Goal: Task Accomplishment & Management: Use online tool/utility

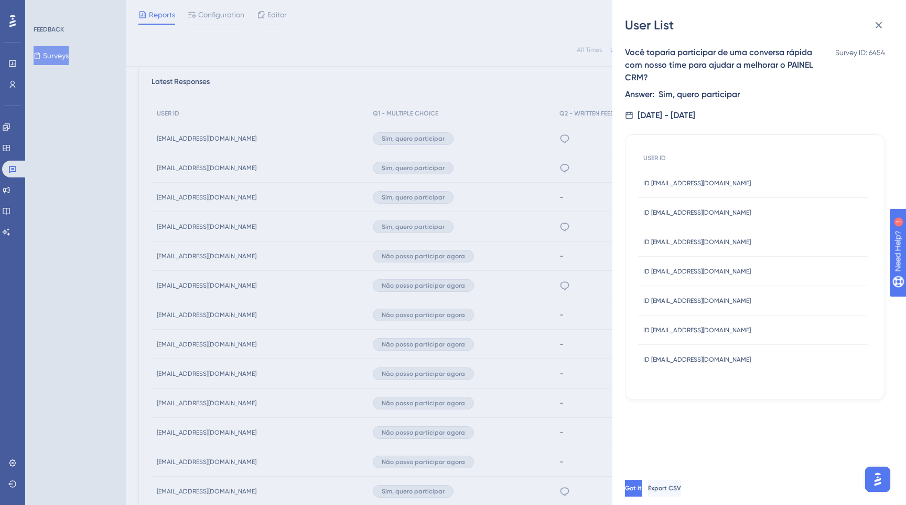
scroll to position [319, 0]
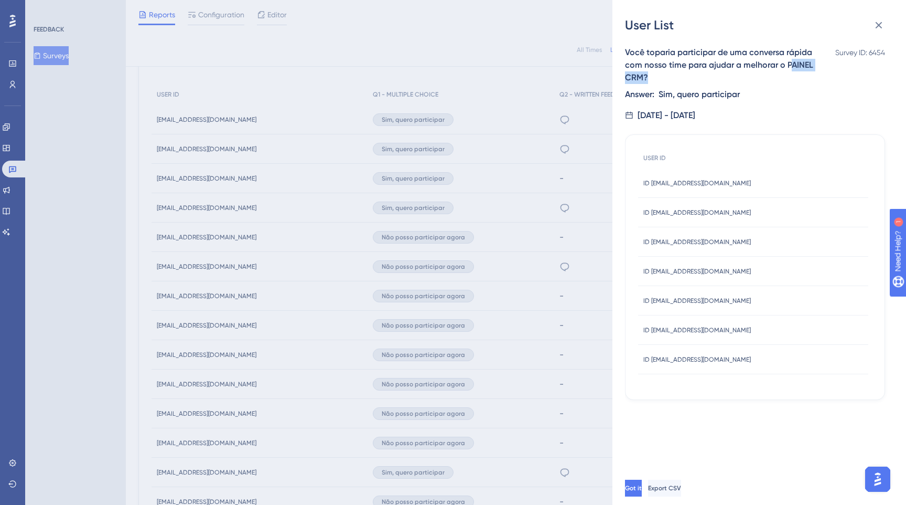
drag, startPoint x: 789, startPoint y: 65, endPoint x: 791, endPoint y: 73, distance: 8.6
click at [791, 73] on div "Você toparia participar de uma conversa rápida com nosso time para ajudar a mel…" at bounding box center [719, 65] width 189 height 38
drag, startPoint x: 786, startPoint y: 63, endPoint x: 786, endPoint y: 73, distance: 10.0
click at [786, 73] on div "Você toparia participar de uma conversa rápida com nosso time para ajudar a mel…" at bounding box center [719, 65] width 189 height 38
click at [798, 80] on div "Você toparia participar de uma conversa rápida com nosso time para ajudar a mel…" at bounding box center [719, 65] width 189 height 38
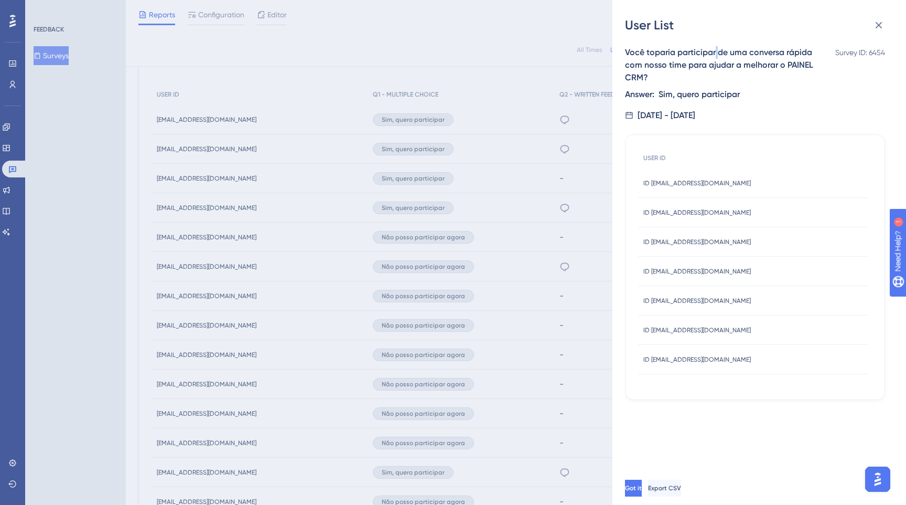
drag, startPoint x: 717, startPoint y: 51, endPoint x: 715, endPoint y: 58, distance: 7.1
click at [715, 58] on div "Você toparia participar de uma conversa rápida com nosso time para ajudar a mel…" at bounding box center [719, 65] width 189 height 38
click at [730, 62] on div "Você toparia participar de uma conversa rápida com nosso time para ajudar a mel…" at bounding box center [719, 65] width 189 height 38
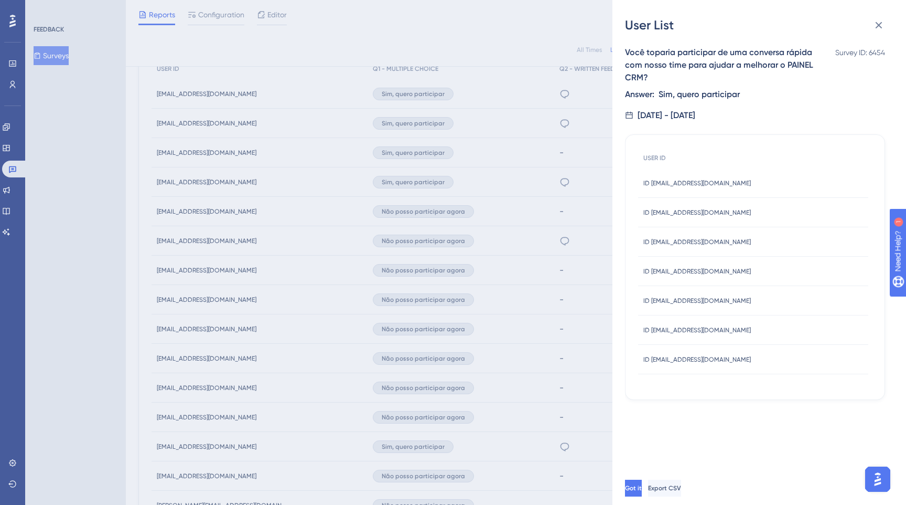
scroll to position [347, 0]
click at [681, 487] on span "Export CSV" at bounding box center [664, 488] width 33 height 8
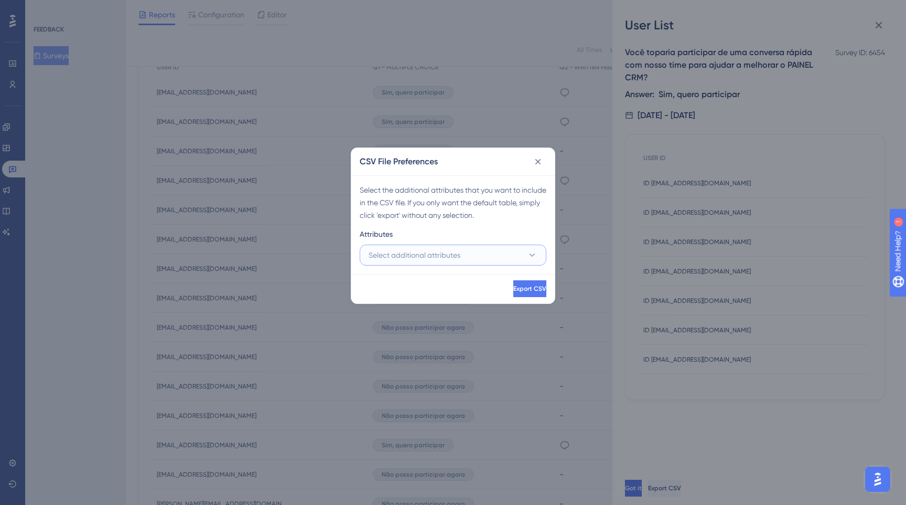
click at [456, 251] on span "Select additional attributes" at bounding box center [415, 255] width 92 height 13
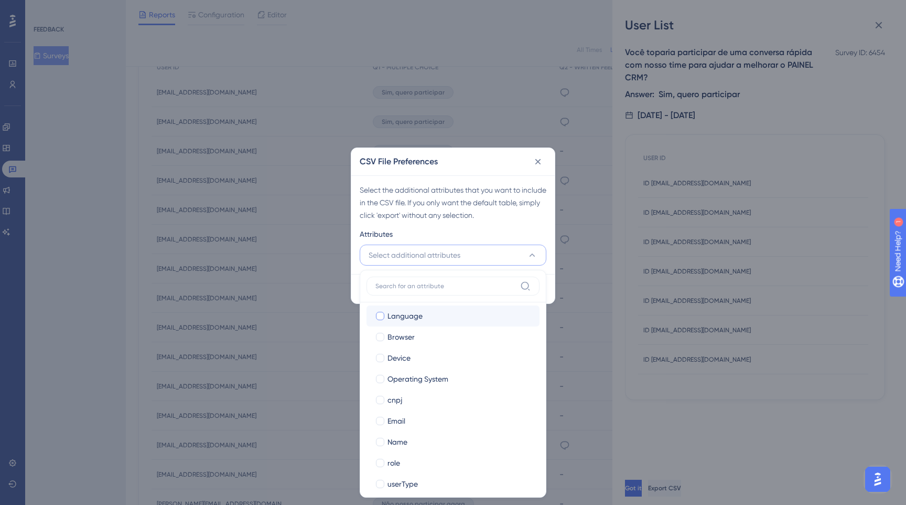
scroll to position [76, 0]
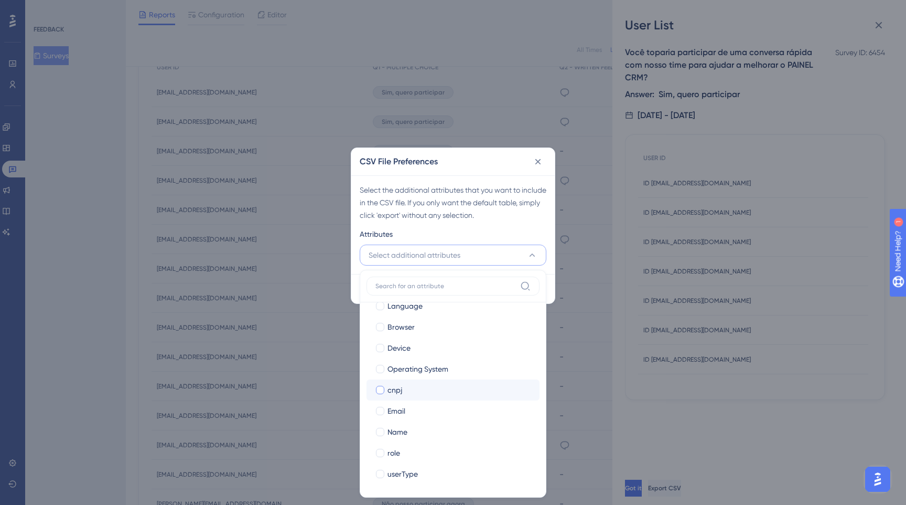
click at [404, 388] on div "cnpj" at bounding box center [460, 389] width 144 height 13
checkbox input "true"
click at [384, 409] on div at bounding box center [380, 410] width 10 height 10
checkbox input "true"
click at [380, 431] on div at bounding box center [380, 431] width 8 height 8
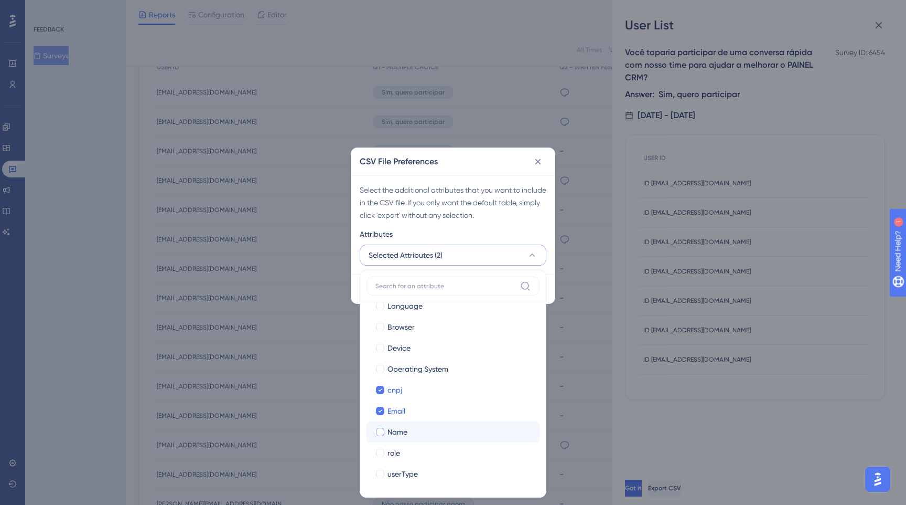
checkbox input "true"
click at [376, 452] on div at bounding box center [380, 452] width 8 height 8
checkbox input "true"
click at [379, 476] on div at bounding box center [380, 473] width 8 height 8
checkbox input "true"
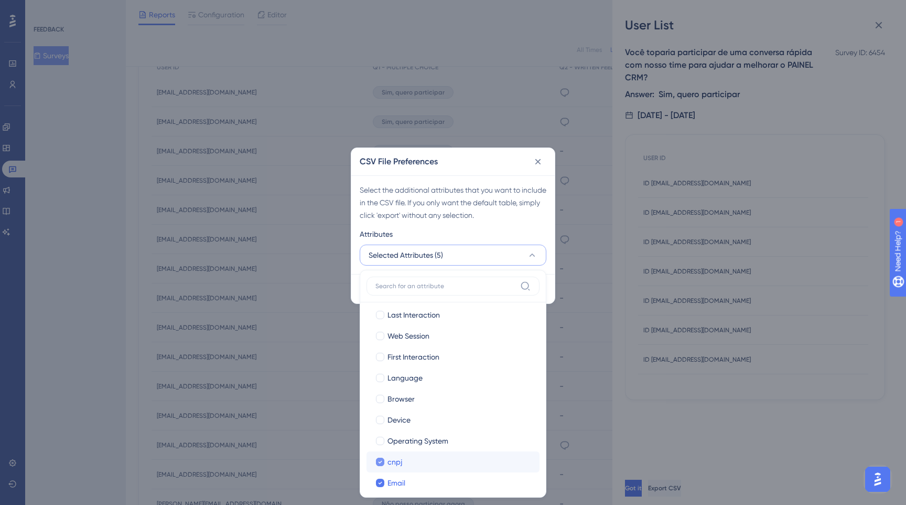
scroll to position [0, 0]
click at [474, 205] on div "Select the additional attributes that you want to include in the CSV file. If y…" at bounding box center [453, 203] width 187 height 38
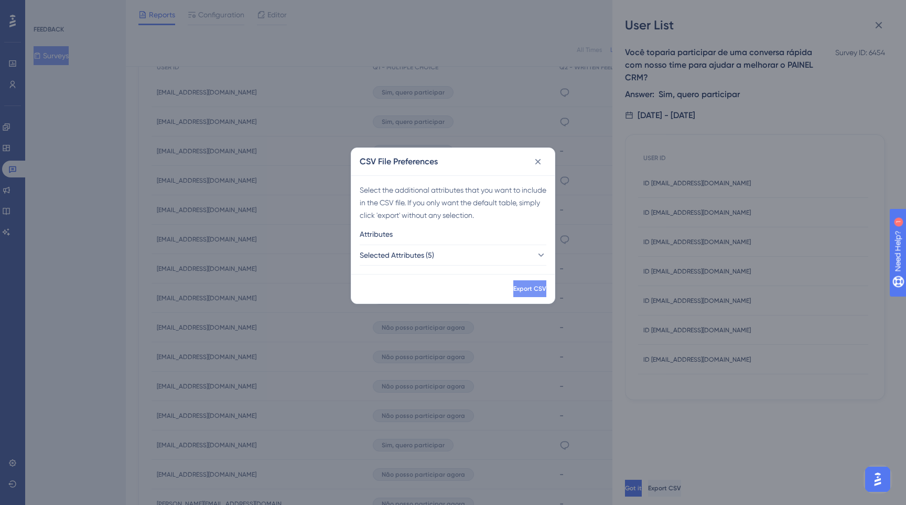
click at [513, 288] on span "Export CSV" at bounding box center [529, 288] width 33 height 8
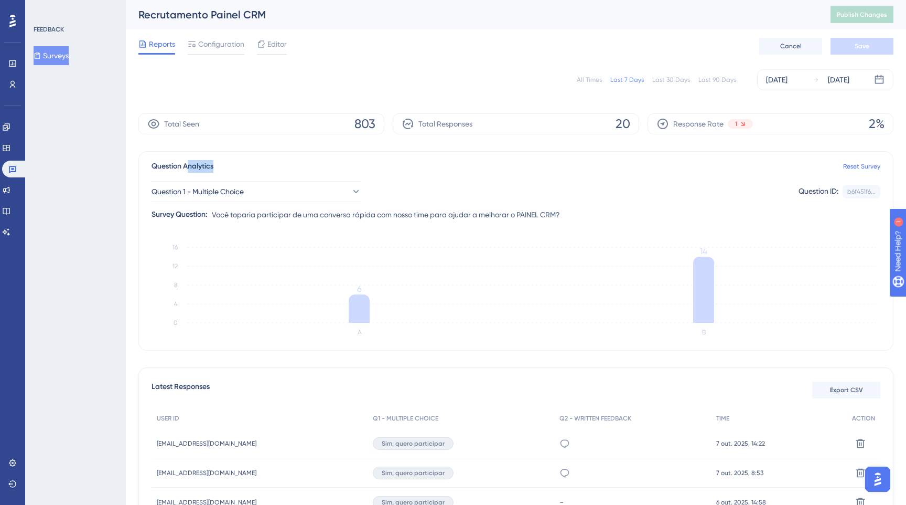
drag, startPoint x: 189, startPoint y: 166, endPoint x: 225, endPoint y: 169, distance: 36.3
click at [225, 169] on div "Question Analytics Reset Survey" at bounding box center [516, 166] width 729 height 13
click at [244, 167] on div "Question Analytics Reset Survey" at bounding box center [516, 166] width 729 height 13
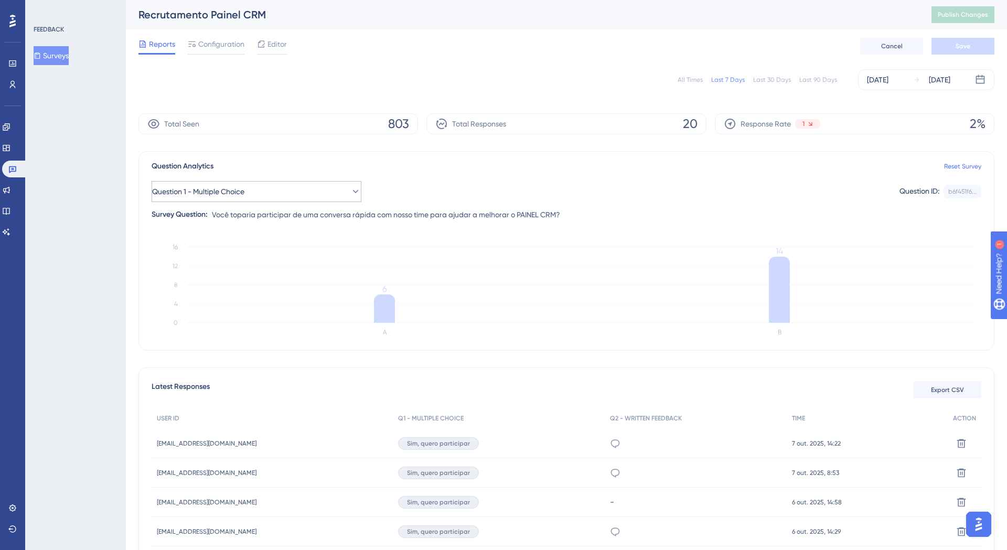
click at [305, 179] on div "Question 1 - Multiple Choice Question ID: b6f451f6... Copy Survey Question: Voc…" at bounding box center [567, 197] width 830 height 48
click at [307, 188] on button "Question 1 - Multiple Choice" at bounding box center [257, 191] width 210 height 21
click at [203, 278] on span "Question 2 - Written Feedback" at bounding box center [218, 275] width 102 height 13
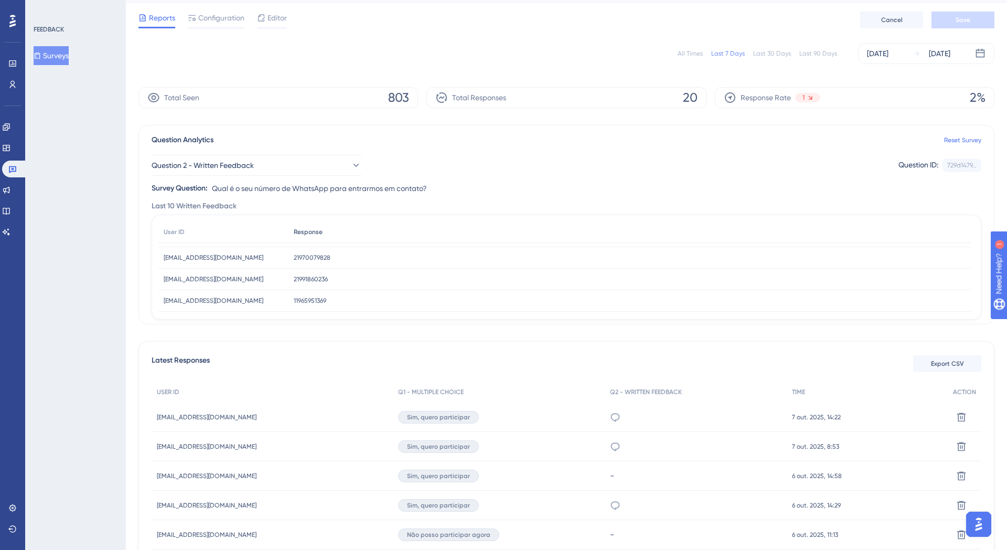
scroll to position [25, 0]
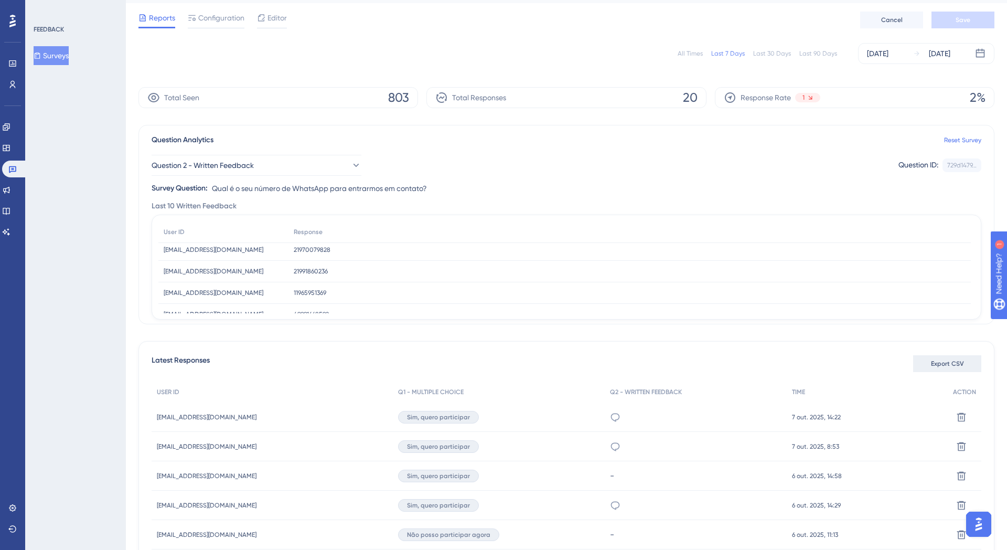
click at [906, 360] on span "Export CSV" at bounding box center [947, 363] width 33 height 8
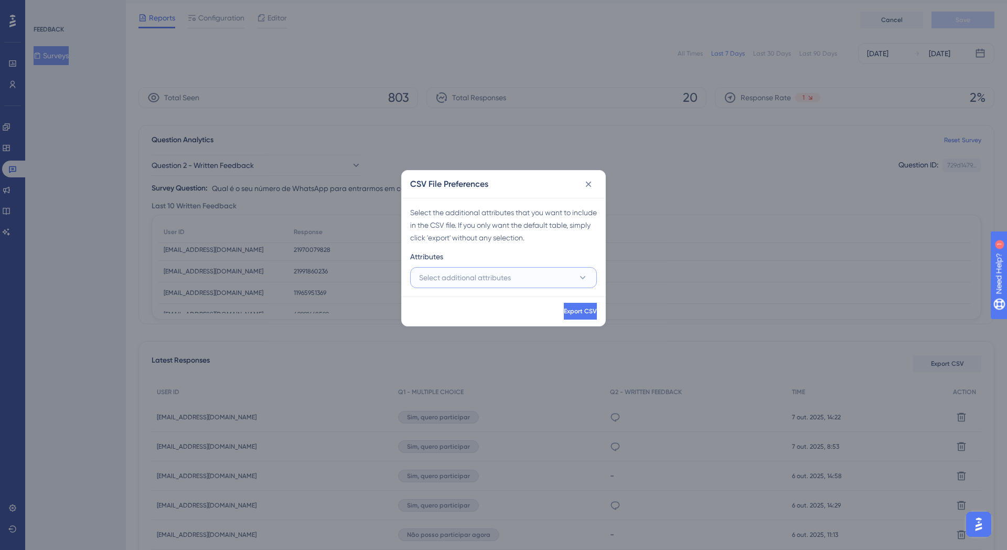
click at [494, 274] on span "Select additional attributes" at bounding box center [465, 277] width 92 height 13
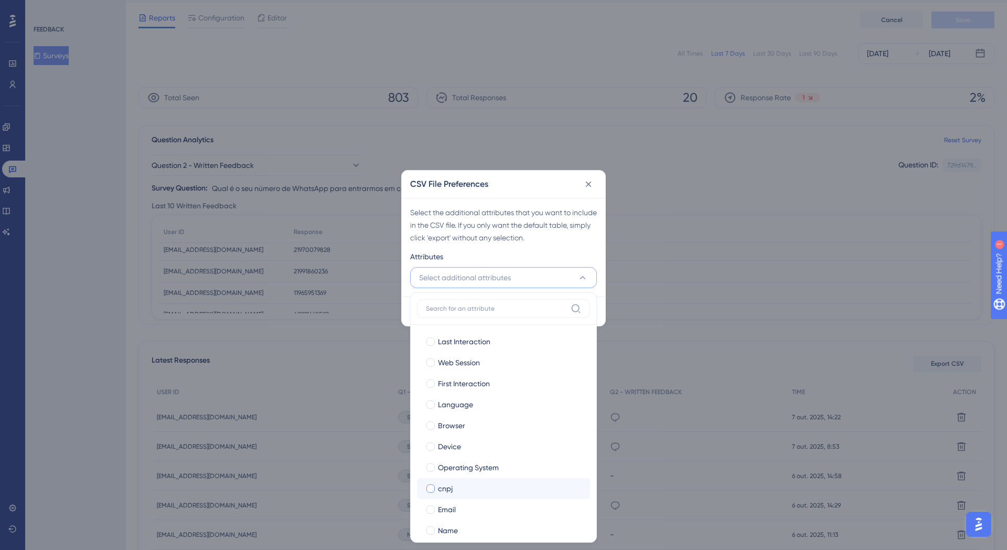
scroll to position [53, 0]
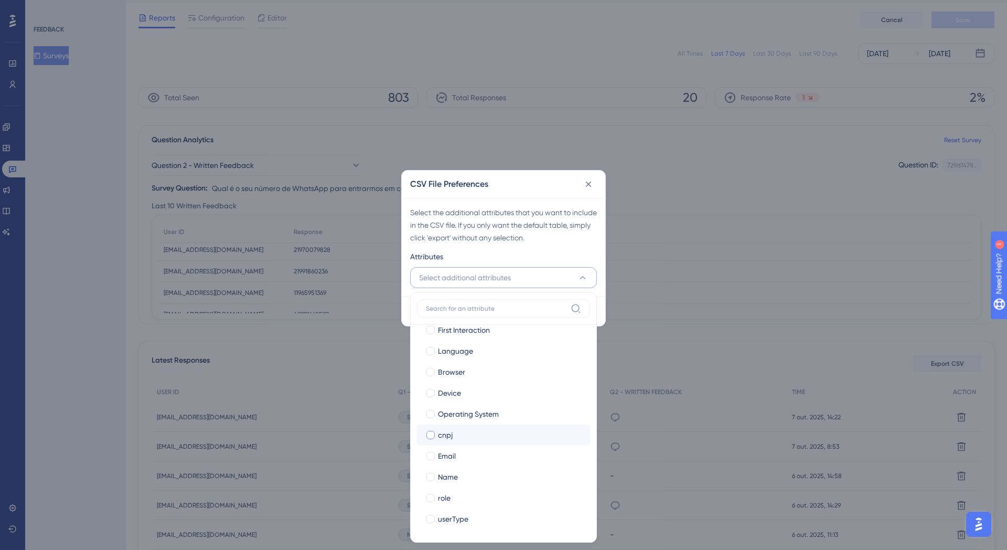
click at [431, 438] on div at bounding box center [430, 435] width 10 height 10
checkbox input "true"
click at [428, 454] on div at bounding box center [430, 456] width 8 height 8
checkbox input "true"
click at [434, 476] on div at bounding box center [430, 477] width 8 height 8
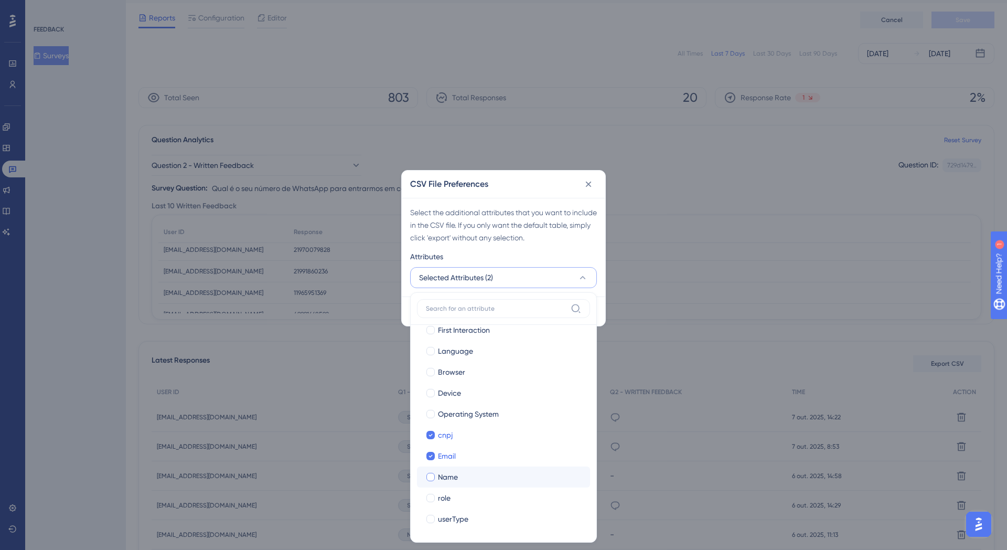
checkbox input "true"
click at [436, 491] on label "role" at bounding box center [503, 497] width 156 height 13
checkbox input "true"
click at [475, 504] on div "userType" at bounding box center [510, 518] width 144 height 13
checkbox input "true"
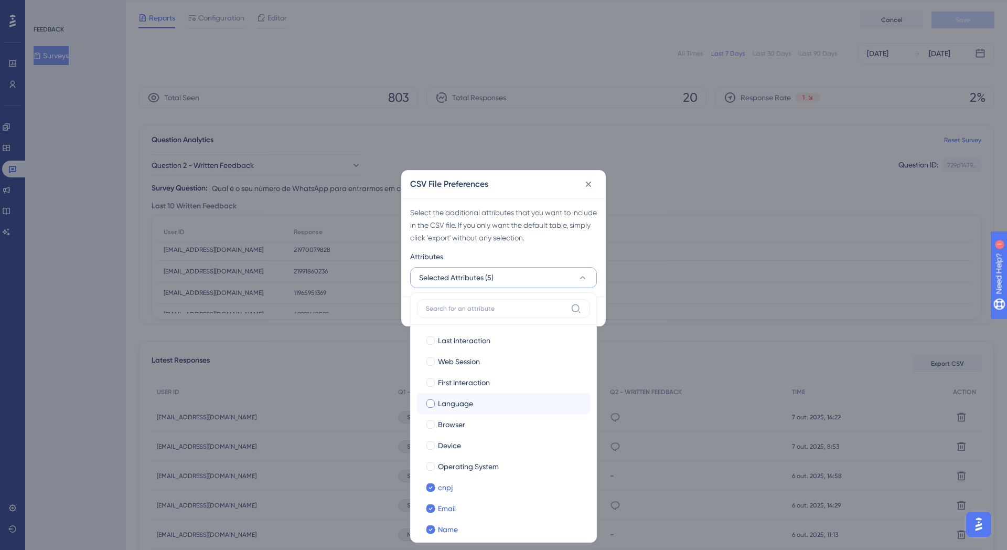
scroll to position [0, 0]
click at [414, 295] on div "Last Interaction Last Interaction Web Session Web Session First Interaction Fir…" at bounding box center [503, 417] width 187 height 250
click at [541, 211] on div "Select the additional attributes that you want to include in the CSV file. If y…" at bounding box center [503, 225] width 187 height 38
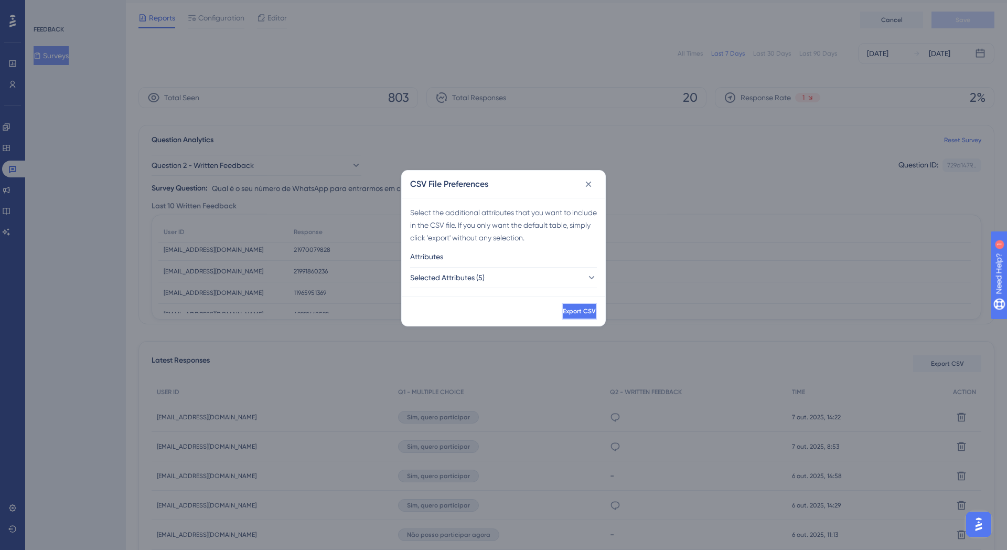
click at [563, 313] on span "Export CSV" at bounding box center [579, 311] width 33 height 8
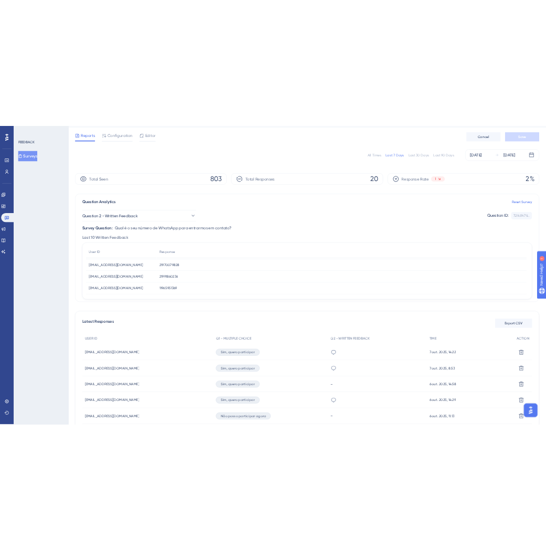
scroll to position [17, 0]
